Goal: Information Seeking & Learning: Compare options

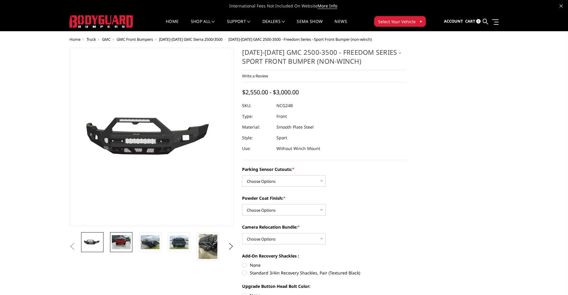
click at [125, 246] on img at bounding box center [121, 243] width 19 height 14
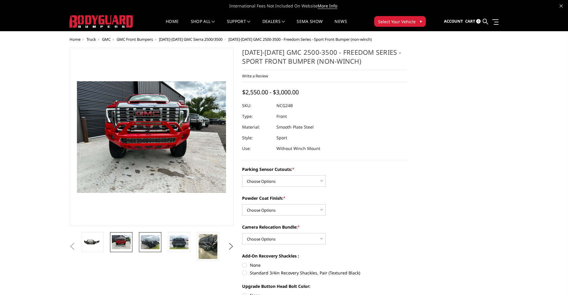
click at [152, 244] on img at bounding box center [150, 243] width 19 height 14
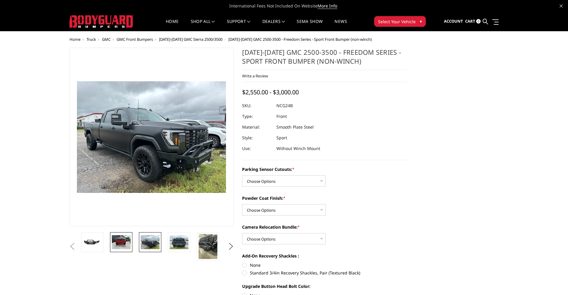
click at [116, 236] on img at bounding box center [121, 243] width 19 height 14
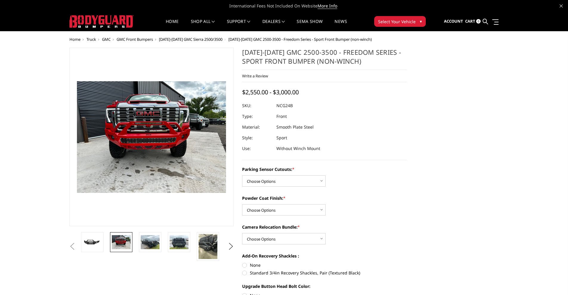
click at [148, 38] on span "GMC Front Bumpers" at bounding box center [135, 39] width 36 height 5
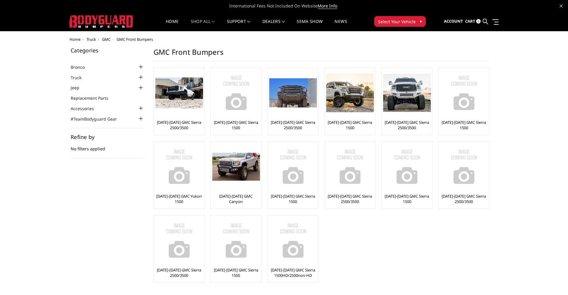
click at [140, 77] on div at bounding box center [140, 77] width 7 height 7
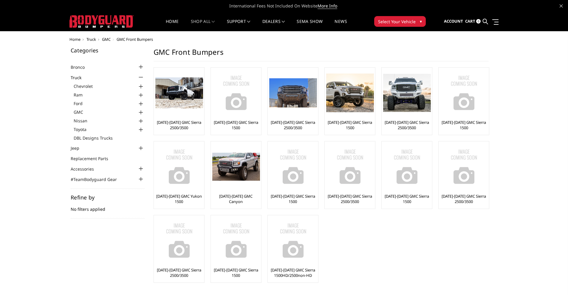
click at [142, 112] on div at bounding box center [140, 112] width 7 height 7
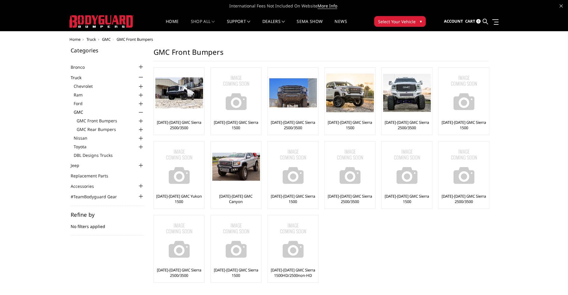
click at [140, 121] on div at bounding box center [140, 121] width 7 height 7
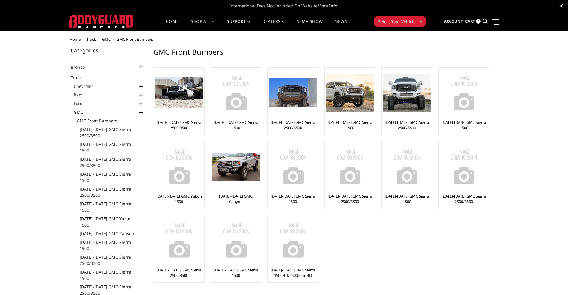
click at [115, 216] on link "[DATE]-[DATE] GMC Yukon 1500" at bounding box center [112, 222] width 65 height 13
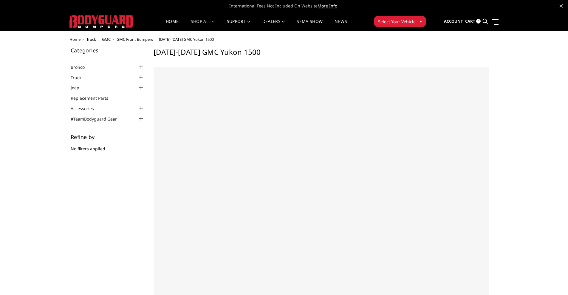
select select "US"
